Goal: Information Seeking & Learning: Learn about a topic

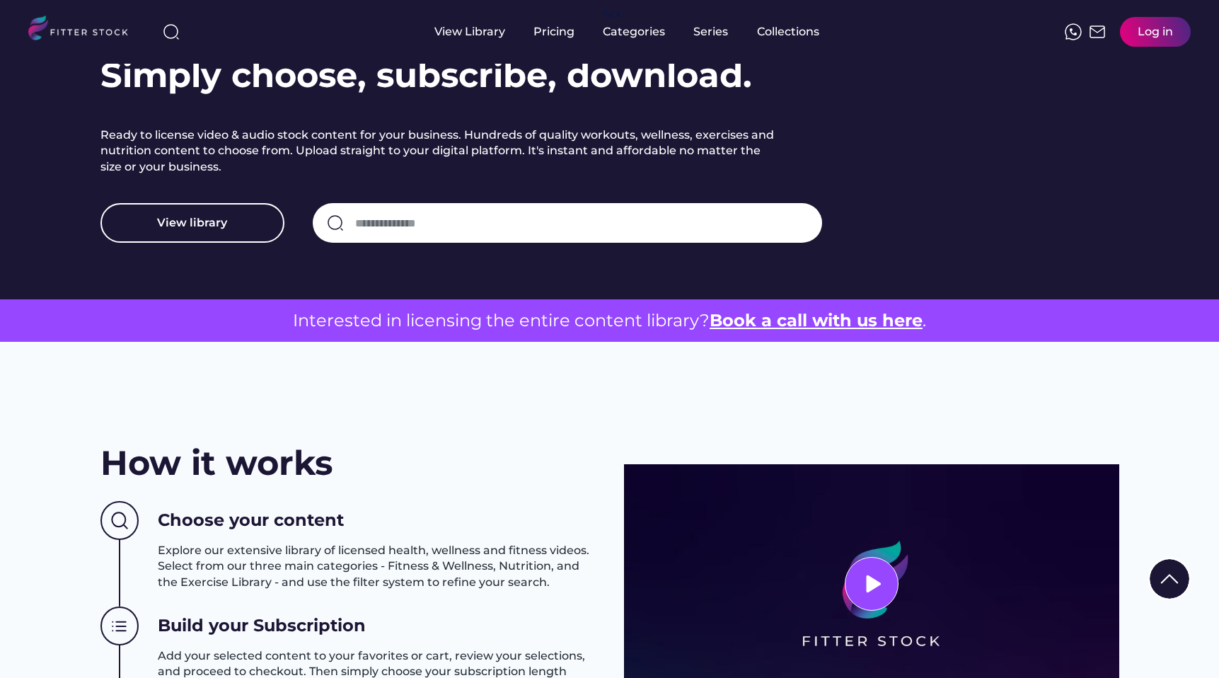
scroll to position [180, 0]
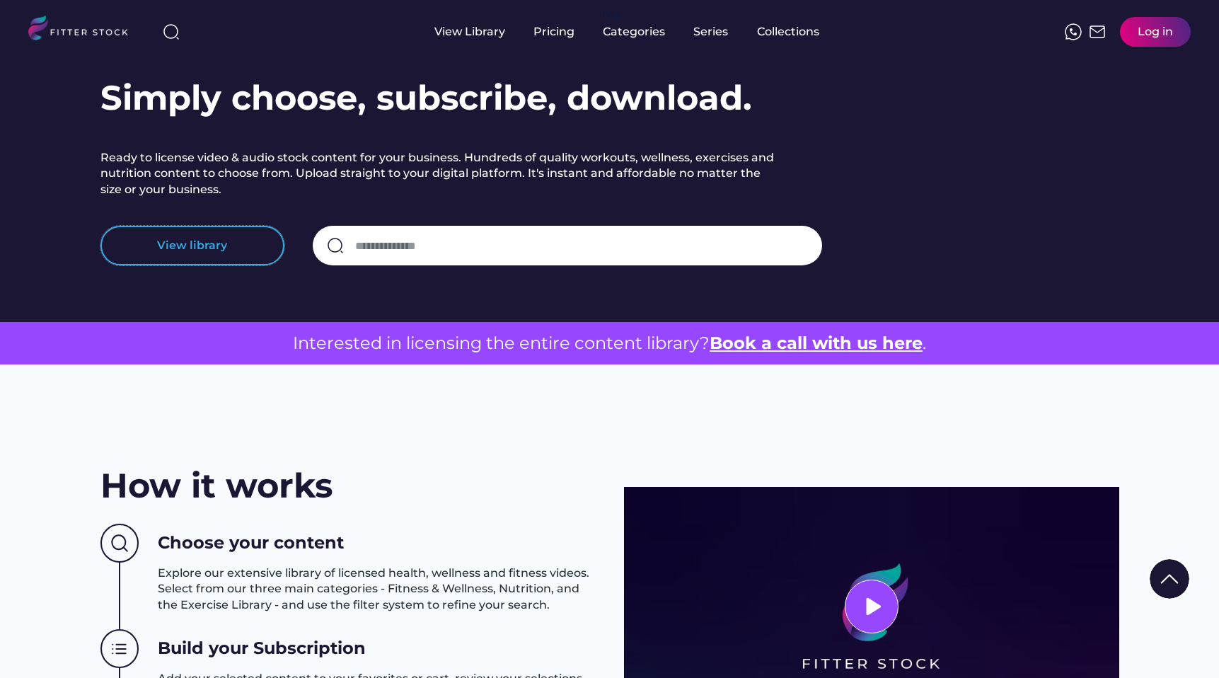
click at [231, 248] on button "View library" at bounding box center [192, 246] width 184 height 40
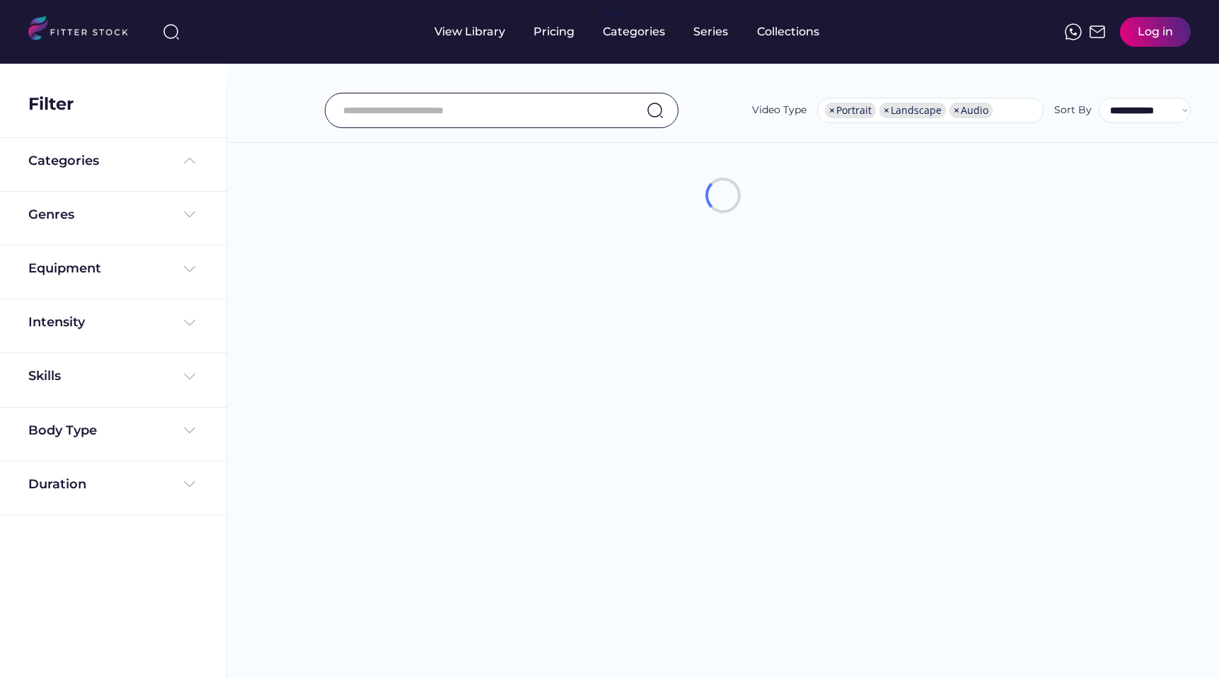
select select "**********"
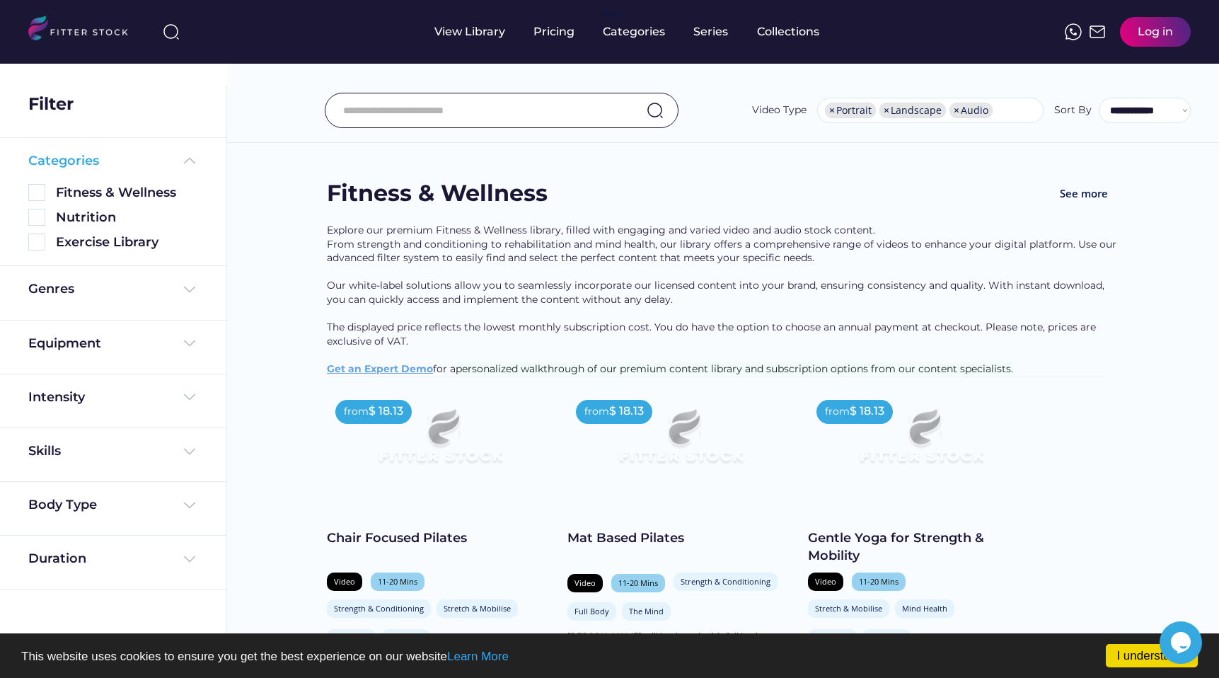
click at [182, 159] on img at bounding box center [189, 160] width 17 height 17
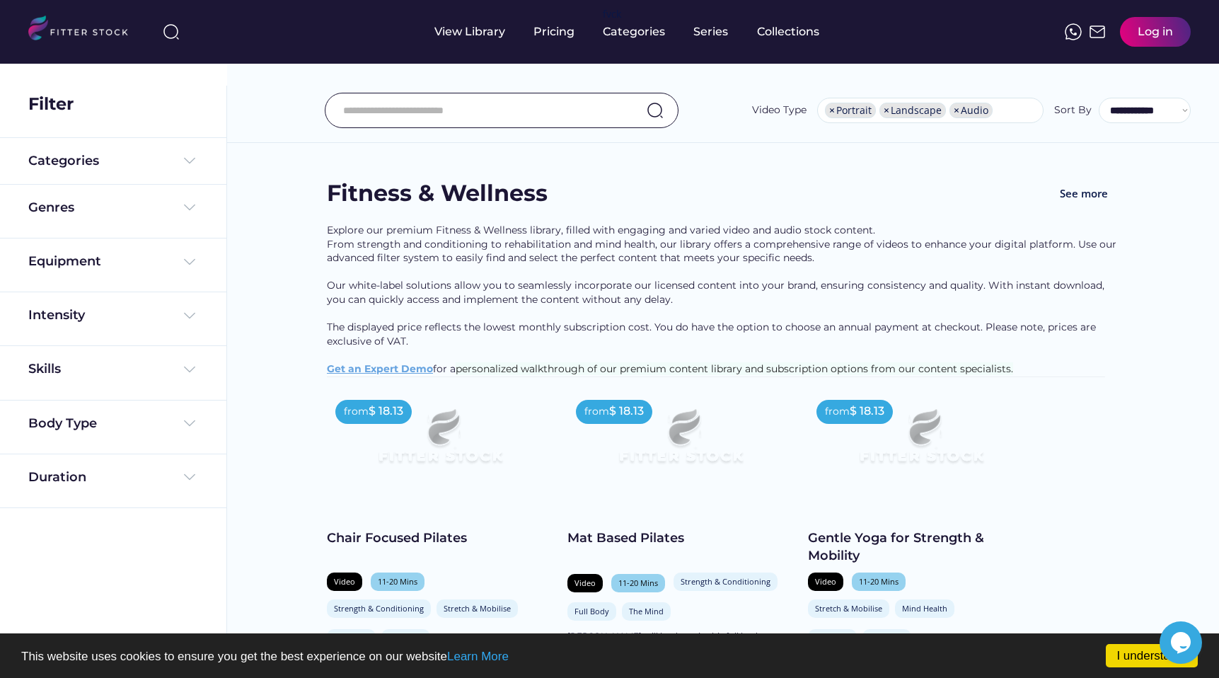
click at [185, 273] on div "Equipment" at bounding box center [113, 264] width 170 height 25
click at [185, 255] on img at bounding box center [189, 261] width 17 height 17
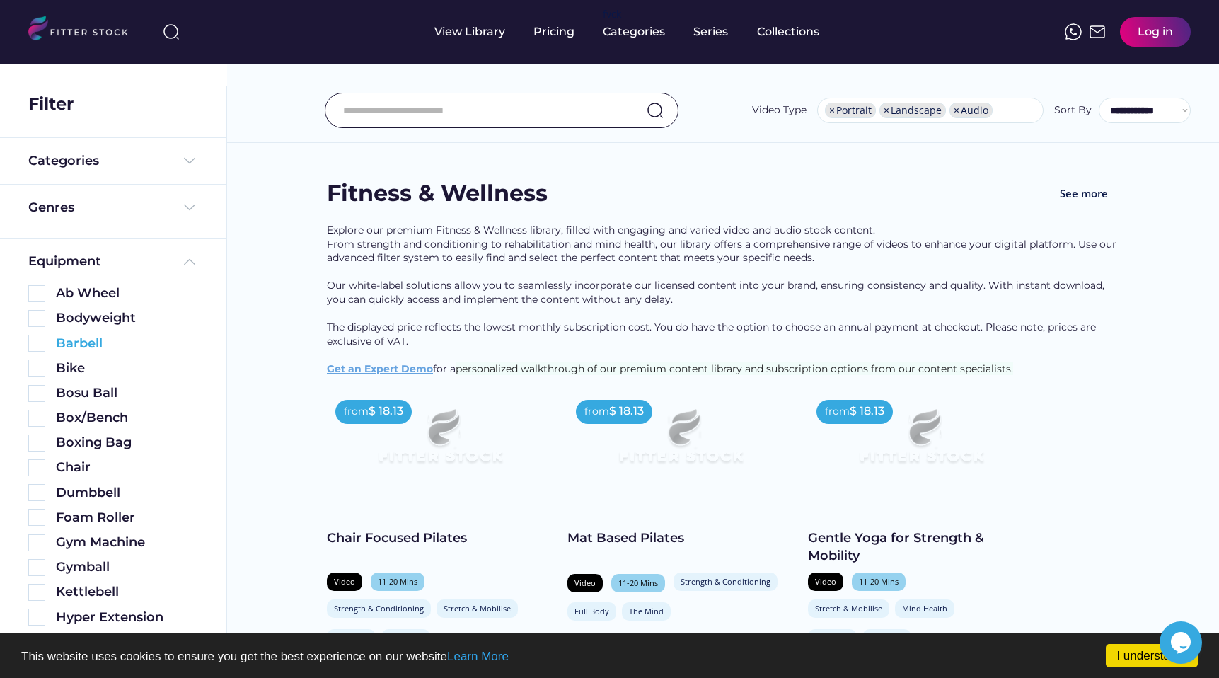
click at [81, 339] on div "Barbell" at bounding box center [127, 344] width 142 height 18
click at [42, 340] on img at bounding box center [36, 343] width 17 height 17
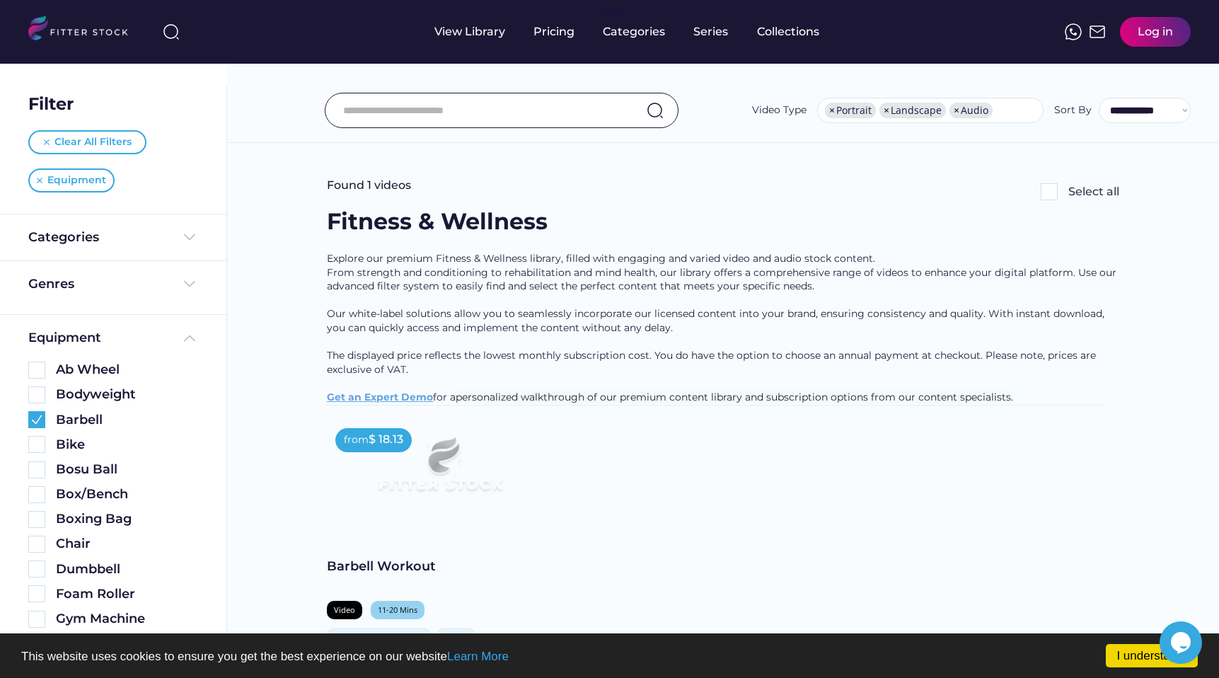
click at [197, 337] on div "Equipment Ab Wheel Bodyweight Barbell Bike Bosu Ball Box/Bench Boxing Bag Chair…" at bounding box center [113, 690] width 226 height 750
click at [193, 343] on img at bounding box center [189, 338] width 17 height 17
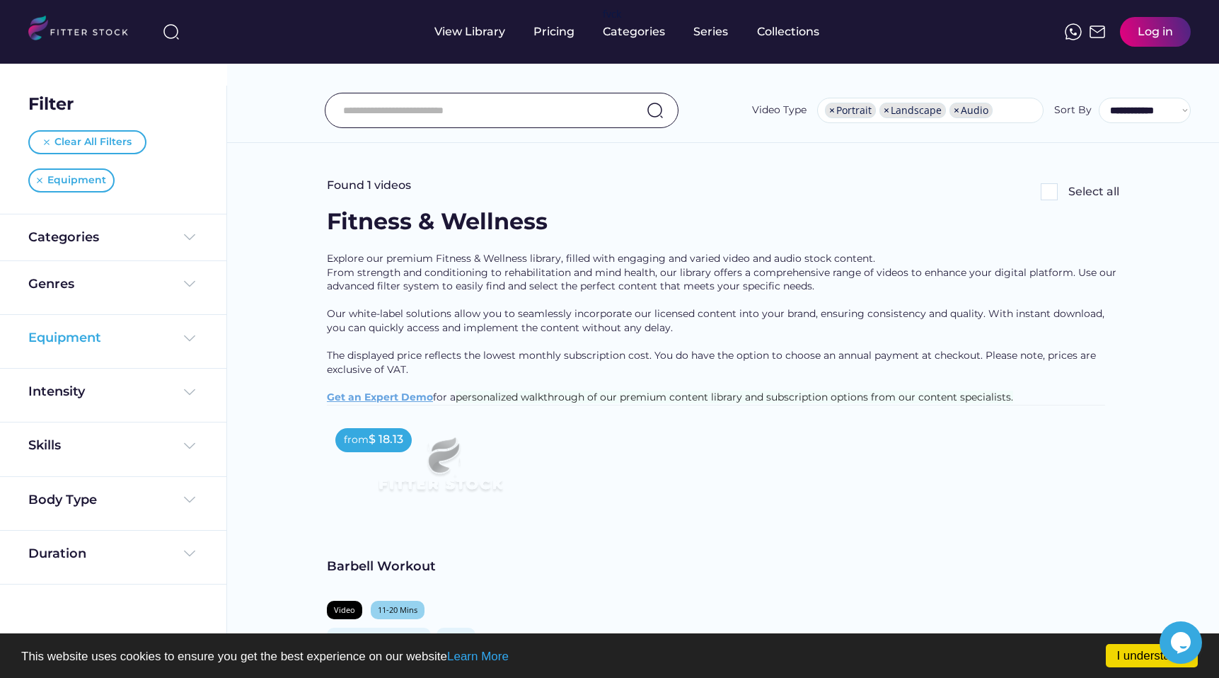
click at [183, 335] on img at bounding box center [189, 338] width 17 height 17
